Goal: Navigation & Orientation: Go to known website

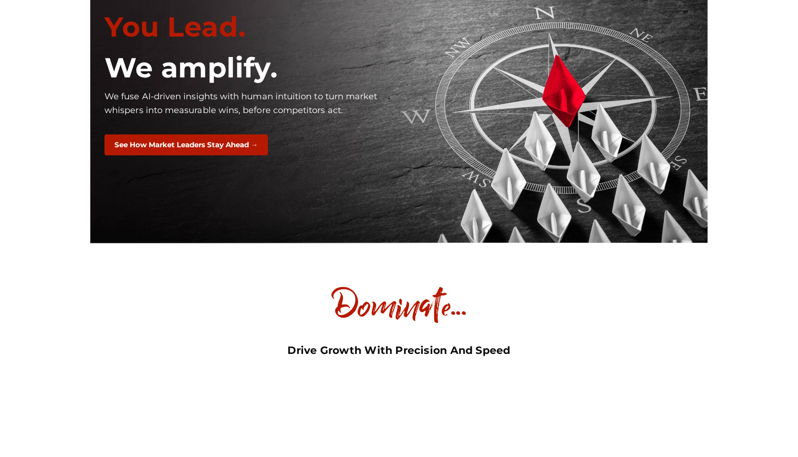
scroll to position [72, 0]
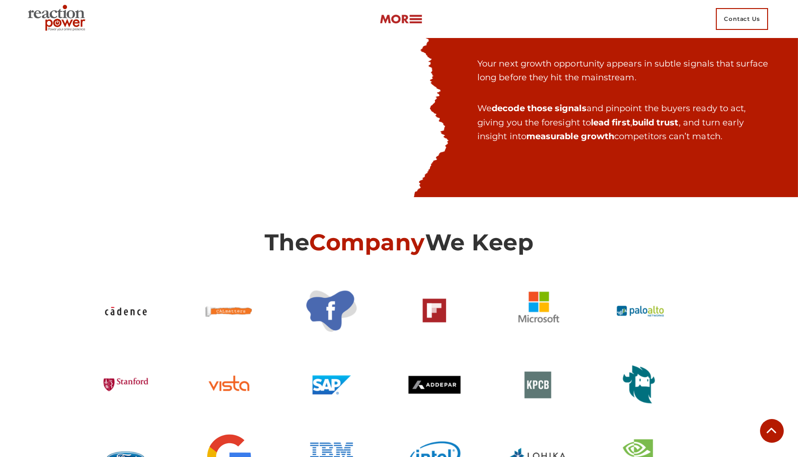
scroll to position [1247, 0]
